Goal: Task Accomplishment & Management: Complete application form

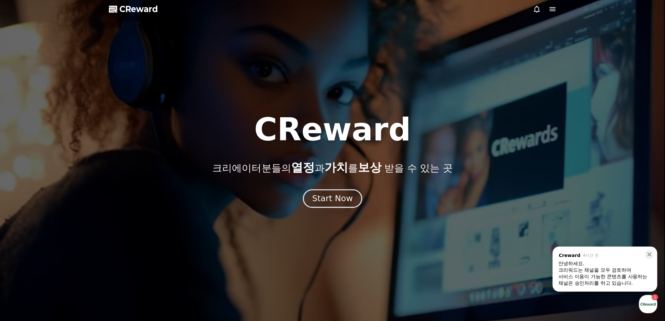
click at [328, 197] on div "Start Now" at bounding box center [332, 198] width 41 height 11
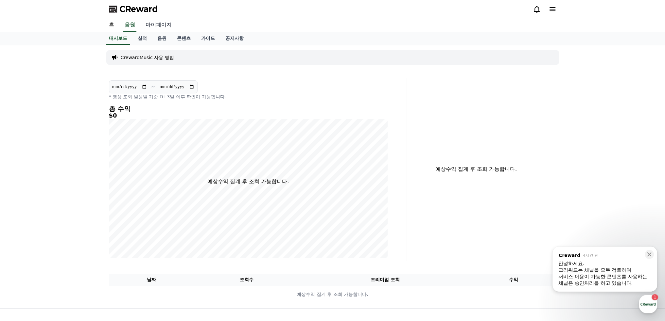
click at [160, 27] on link "마이페이지" at bounding box center [158, 25] width 37 height 14
select select "**********"
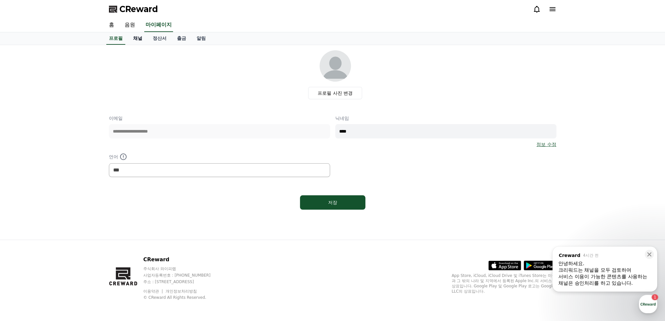
click at [141, 38] on link "채널" at bounding box center [138, 38] width 20 height 12
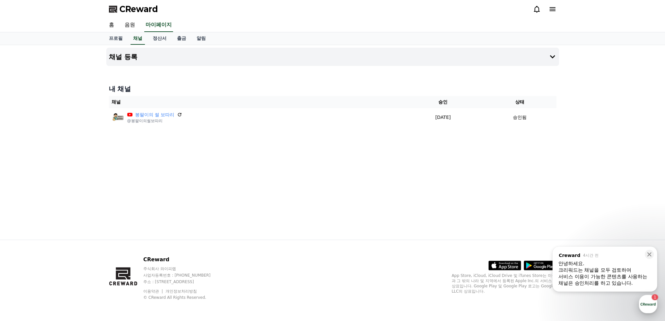
click at [648, 306] on div "button" at bounding box center [648, 304] width 18 height 18
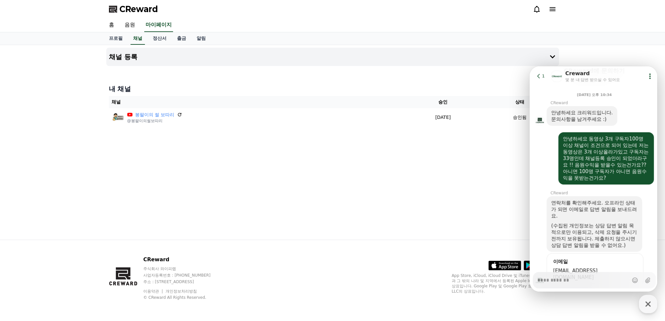
scroll to position [9, 0]
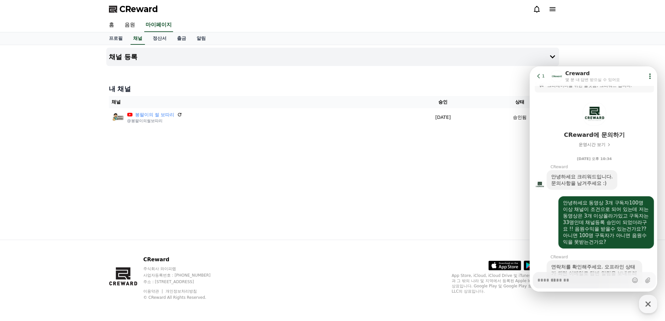
drag, startPoint x: 649, startPoint y: 305, endPoint x: 594, endPoint y: 303, distance: 55.3
click at [649, 304] on icon "button" at bounding box center [648, 305] width 12 height 12
type textarea "*"
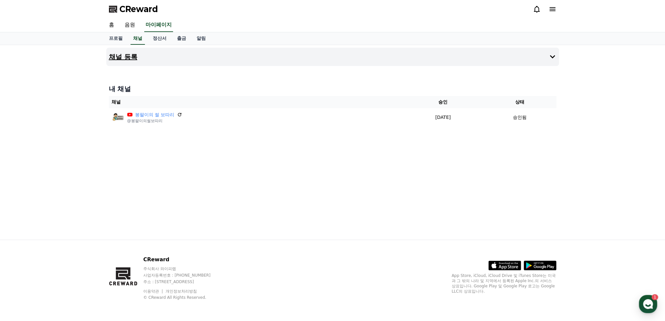
click at [555, 59] on icon at bounding box center [552, 57] width 8 height 8
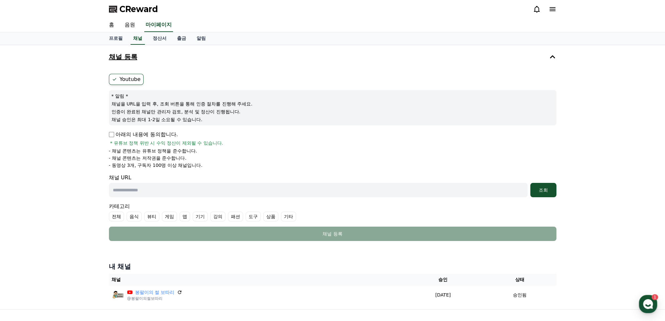
drag, startPoint x: 152, startPoint y: 189, endPoint x: 156, endPoint y: 188, distance: 4.4
click at [152, 189] on input "text" at bounding box center [318, 190] width 419 height 14
paste input "**********"
type input "**********"
click at [539, 187] on div "조회" at bounding box center [543, 190] width 21 height 7
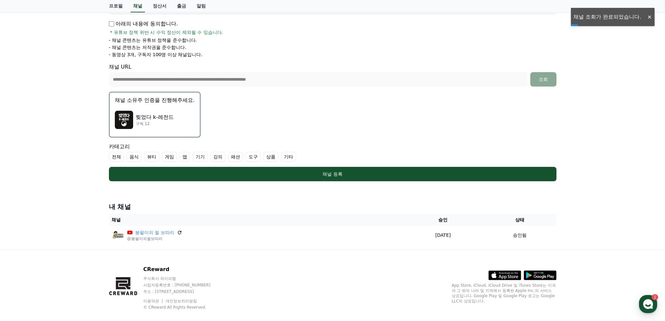
scroll to position [119, 0]
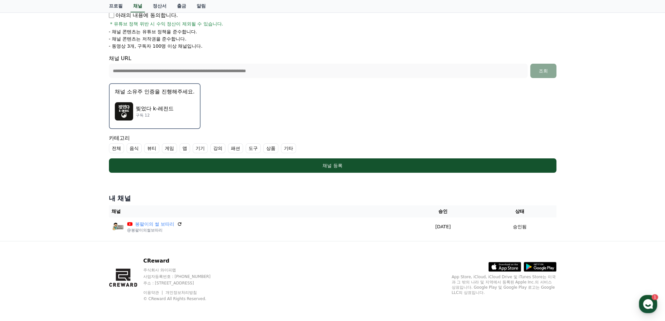
click at [288, 146] on label "기타" at bounding box center [288, 149] width 15 height 10
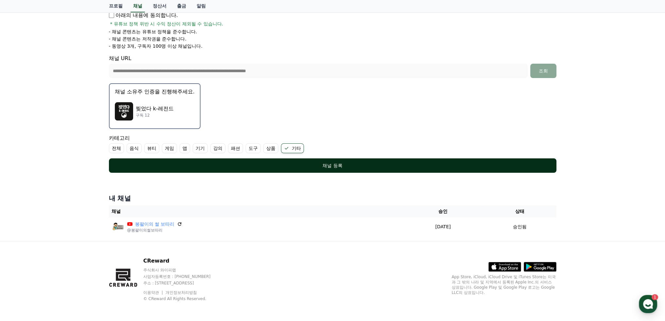
click at [342, 163] on div "채널 등록" at bounding box center [332, 166] width 421 height 7
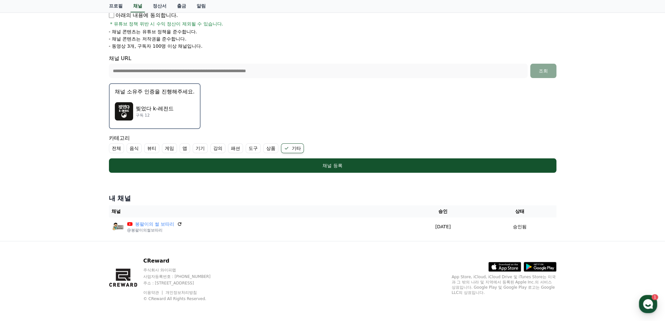
click at [159, 107] on p "찢었다 k-레전드" at bounding box center [155, 109] width 38 height 8
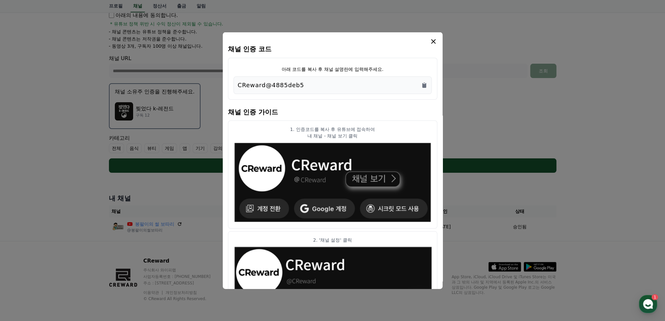
drag, startPoint x: 307, startPoint y: 86, endPoint x: 229, endPoint y: 83, distance: 78.2
click at [229, 83] on div "아래 코드를 복사 후 채널 설명란에 입력해주세요. CReward@4885deb5" at bounding box center [332, 79] width 209 height 42
copy p "CReward@4885deb5"
click at [434, 40] on icon "modal" at bounding box center [433, 41] width 5 height 5
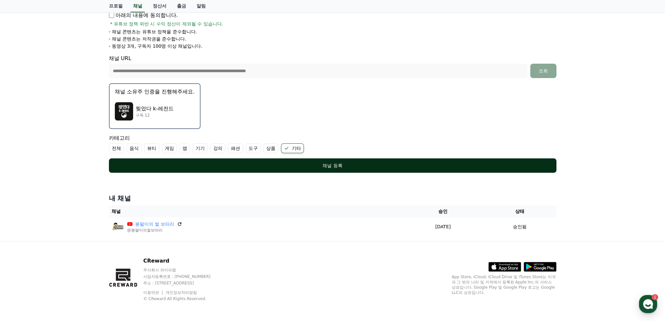
click at [341, 169] on button "채널 등록" at bounding box center [332, 166] width 447 height 14
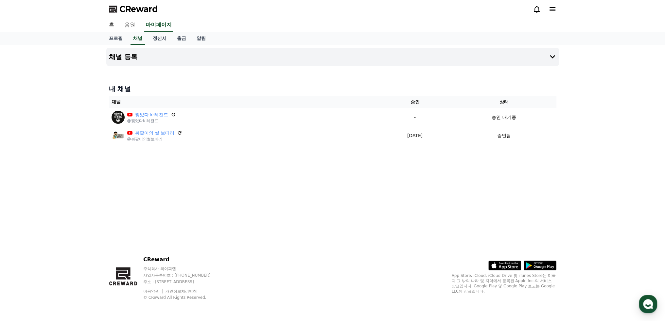
drag, startPoint x: 0, startPoint y: 0, endPoint x: 606, endPoint y: 198, distance: 637.2
click at [607, 200] on div "채널 등록 내 채널 채널 승인 상태 찢었다 k-레전드 @찢었다k-레전드 - 승인 대기중 봉팔이의 썰 보따리 @봉팔이의썰보따리 [DATE] 09…" at bounding box center [332, 142] width 665 height 195
click at [132, 28] on link "음원" at bounding box center [129, 25] width 21 height 14
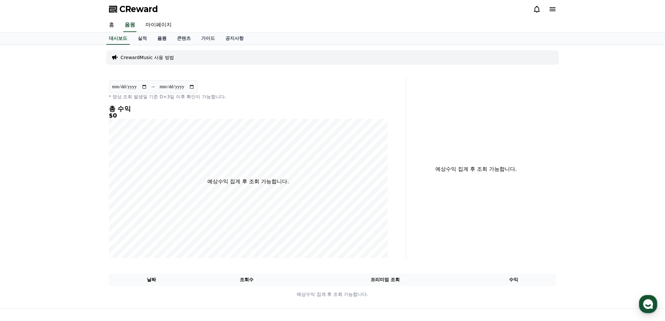
click at [164, 38] on link "음원" at bounding box center [162, 38] width 20 height 12
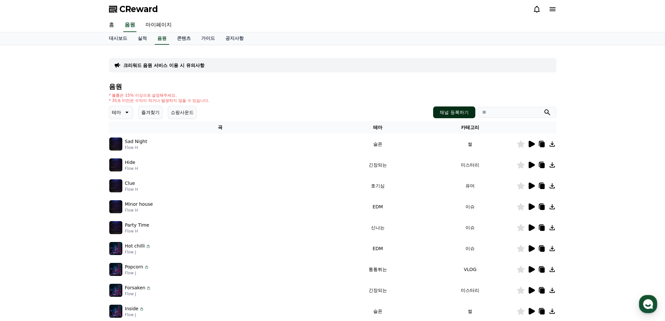
click at [457, 113] on button "채널 등록하기" at bounding box center [454, 113] width 42 height 12
click at [209, 36] on link "가이드" at bounding box center [208, 38] width 24 height 12
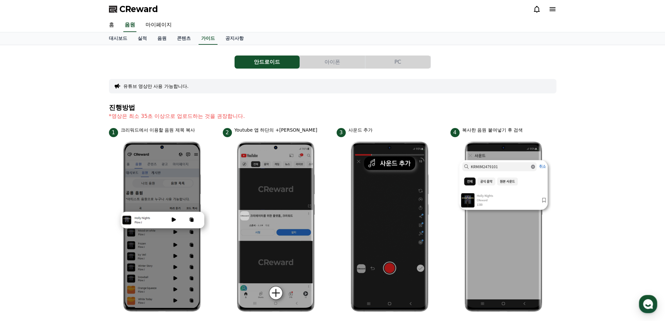
click at [400, 59] on button "PC" at bounding box center [397, 62] width 65 height 13
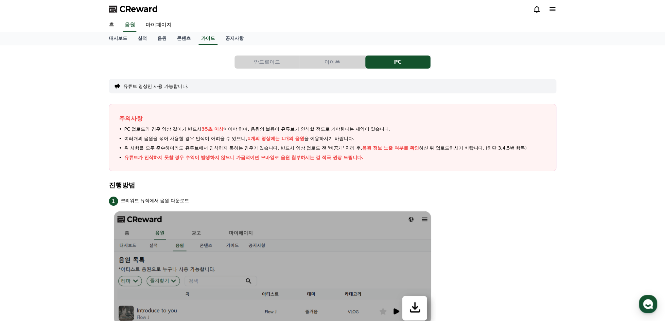
click at [280, 63] on button "안드로이드" at bounding box center [266, 62] width 65 height 13
